Goal: Task Accomplishment & Management: Complete application form

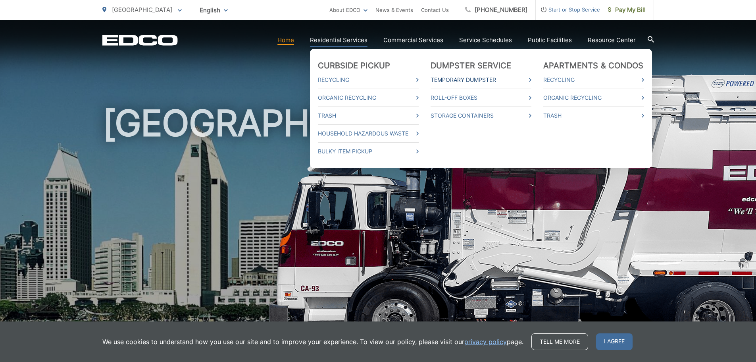
click at [471, 81] on link "Temporary Dumpster" at bounding box center [481, 80] width 101 height 10
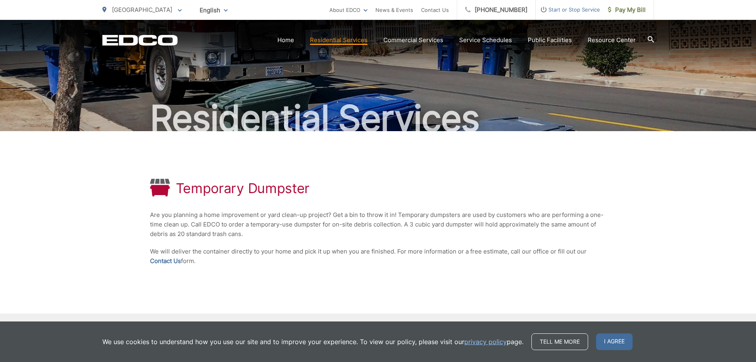
scroll to position [100, 0]
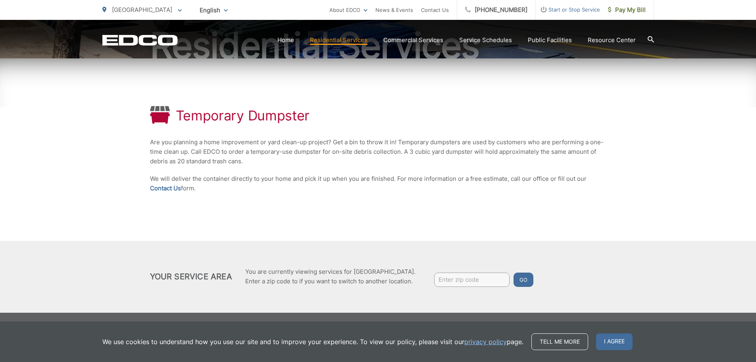
click at [459, 279] on input "Enter zip code" at bounding box center [471, 279] width 75 height 14
type input "91906"
click at [522, 280] on button "Go" at bounding box center [524, 279] width 20 height 14
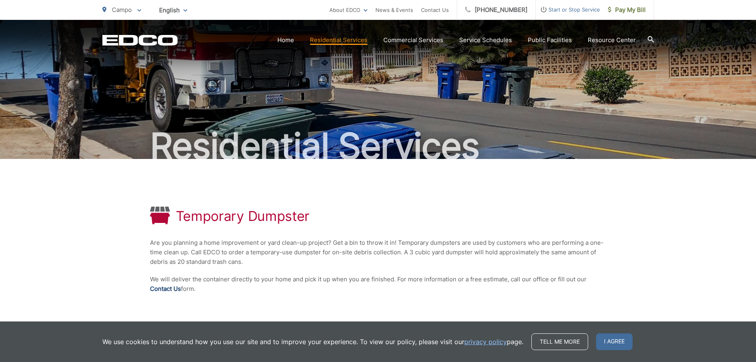
click at [163, 287] on link "Contact Us" at bounding box center [165, 289] width 31 height 10
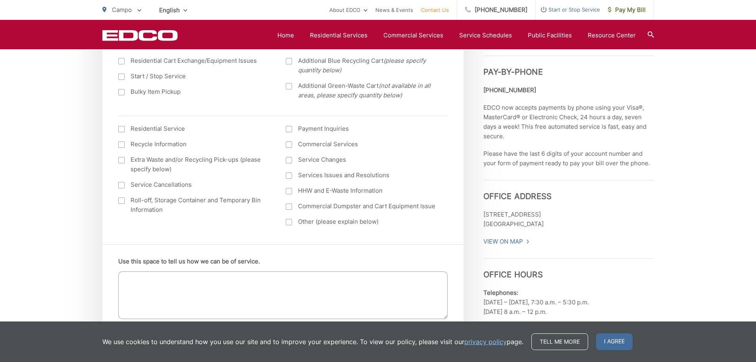
scroll to position [278, 0]
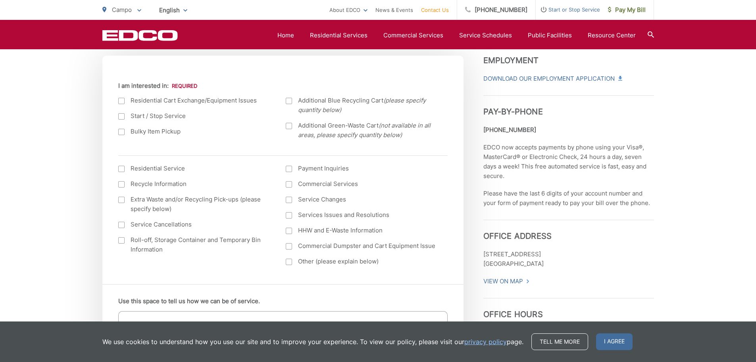
click at [124, 118] on div at bounding box center [121, 116] width 6 height 6
click at [0, 0] on input "Start / Stop Service" at bounding box center [0, 0] width 0 height 0
click at [122, 241] on div at bounding box center [121, 240] width 6 height 6
click at [0, 0] on input "Roll-off, Storage Container and Temporary Bin Information" at bounding box center [0, 0] width 0 height 0
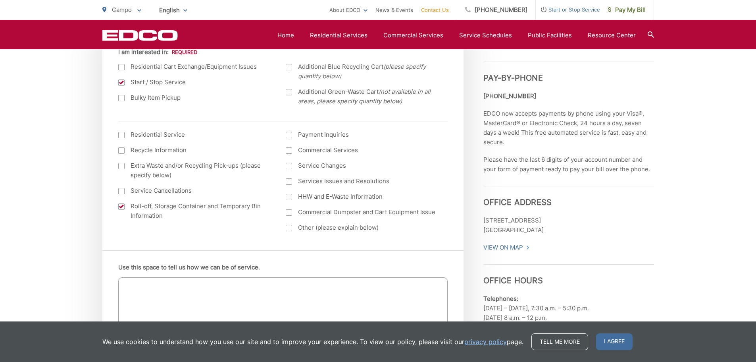
scroll to position [357, 0]
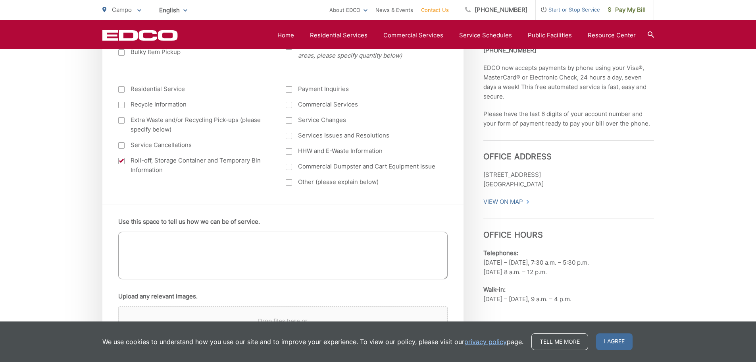
click at [136, 246] on textarea "Use this space to tell us how we can be of service." at bounding box center [282, 255] width 329 height 48
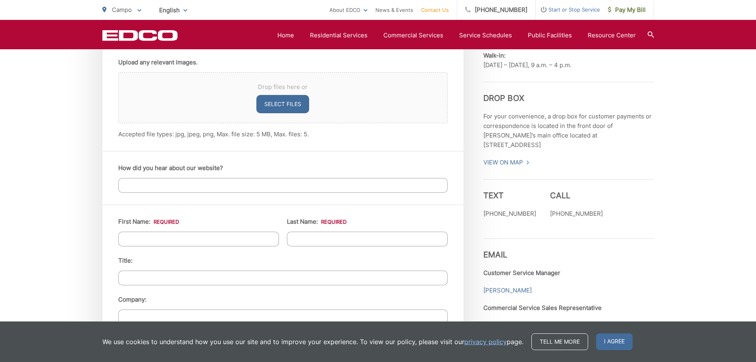
scroll to position [595, 0]
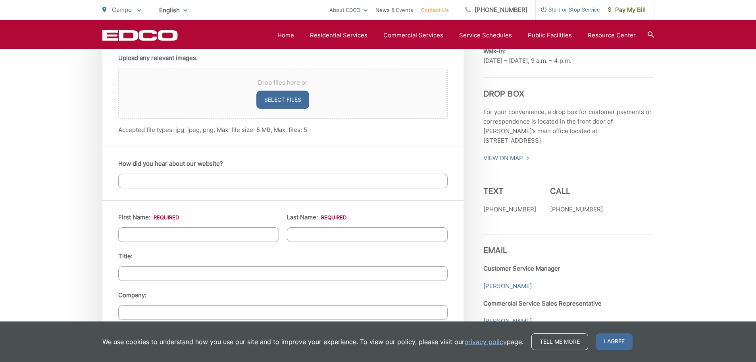
type textarea "Looking to price a temporary dumpster for a clean up project in Campo, CA (Lake…"
click at [184, 234] on input "First Name: *" at bounding box center [198, 234] width 161 height 15
type input "Wendy"
type input "Henderson"
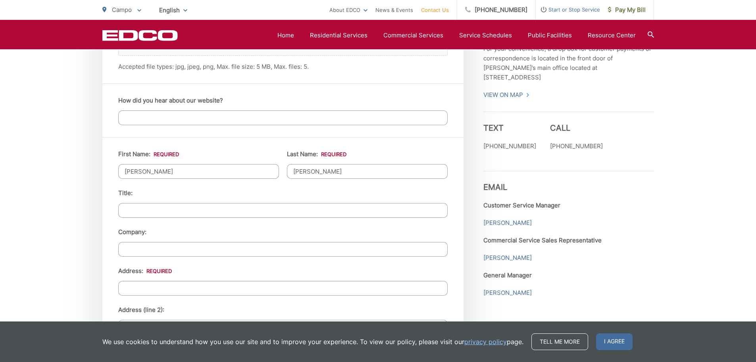
scroll to position [754, 0]
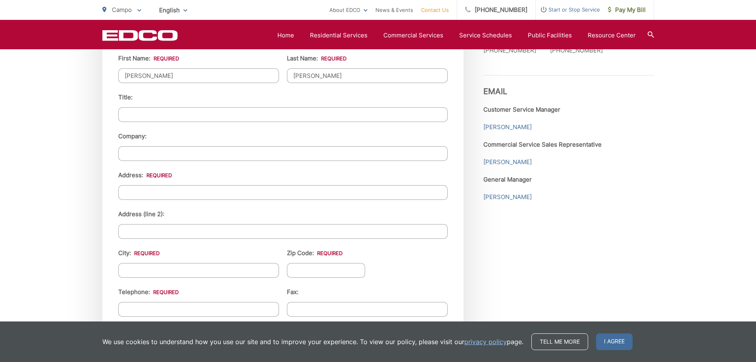
click at [166, 190] on input "Address: *" at bounding box center [282, 192] width 329 height 15
type input "29881 Canadian Honker"
click at [143, 268] on input "City: *" at bounding box center [198, 270] width 161 height 15
type input "Campo"
type input "CA"
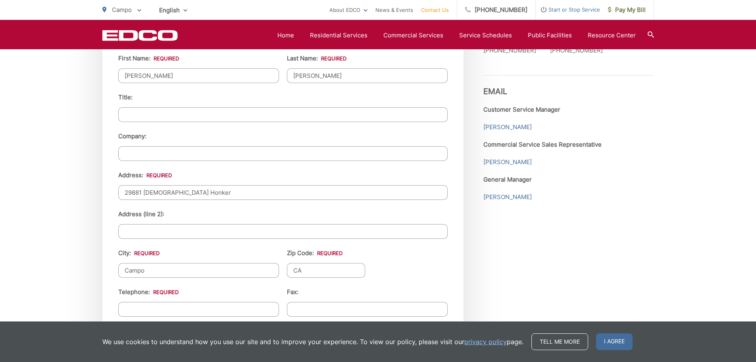
type input "(___) ___-____"
drag, startPoint x: 318, startPoint y: 270, endPoint x: 199, endPoint y: 266, distance: 118.3
click at [199, 266] on ul "First Name: * Wendy Last Name: * Henderson Title: Company: Address: * 29881 Can…" at bounding box center [282, 241] width 329 height 375
type input "91906"
type input "(619) 606-0383"
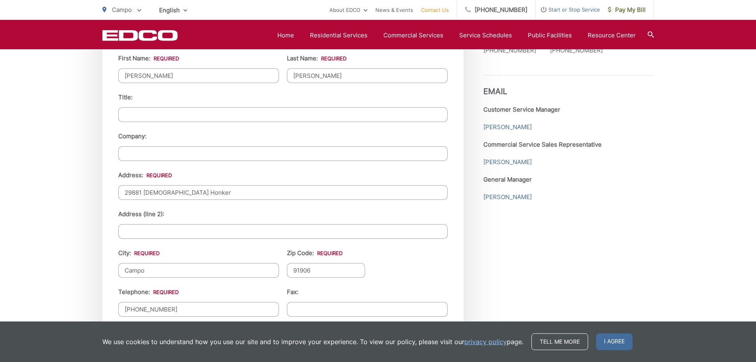
type input "(___) ___-____"
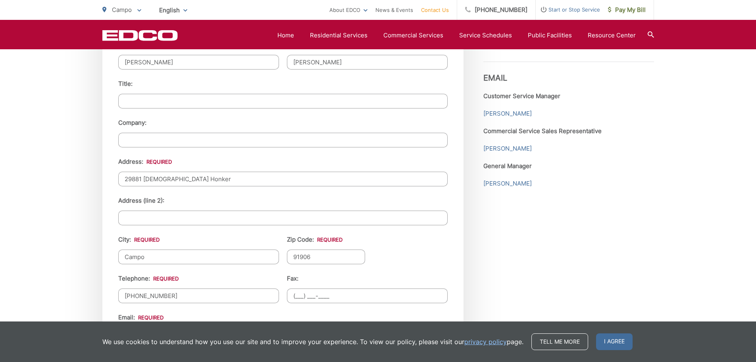
scroll to position [953, 0]
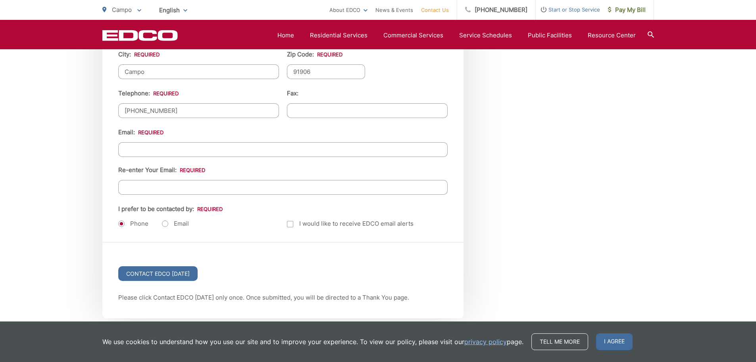
click at [165, 145] on input "Email *" at bounding box center [282, 149] width 329 height 15
type input "hendersonkwew@aol.com"
click at [164, 224] on label "Email" at bounding box center [175, 224] width 27 height 8
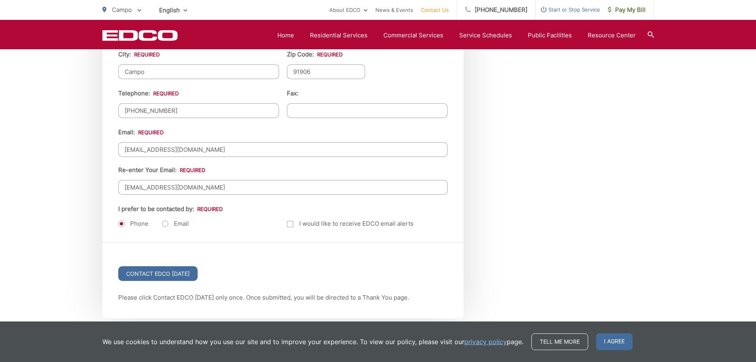
radio input "true"
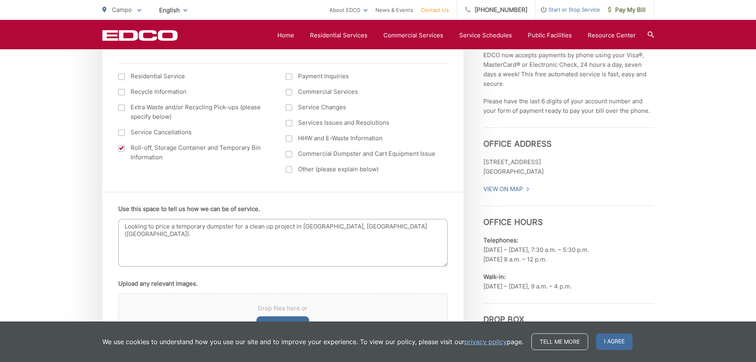
scroll to position [357, 0]
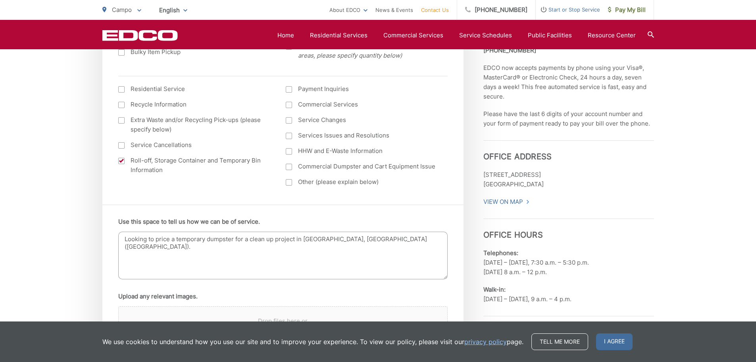
click at [416, 239] on textarea "Looking to price a temporary dumpster for a clean up project in Campo, CA (Lake…" at bounding box center [282, 255] width 329 height 48
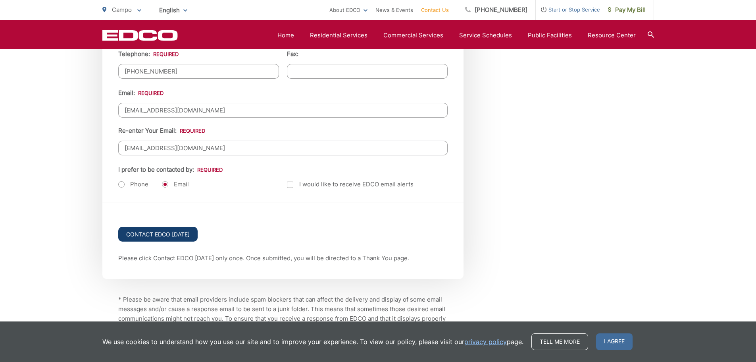
scroll to position [992, 0]
type textarea "Looking to price a temporary dumpster for a clean up project in Campo, CA (Lake…"
click at [151, 235] on input "Contact EDCO Today" at bounding box center [157, 233] width 79 height 15
